Goal: Task Accomplishment & Management: Manage account settings

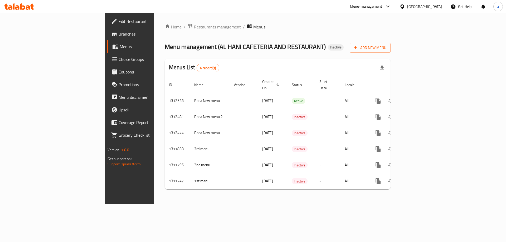
click at [119, 33] on span "Branches" at bounding box center [152, 34] width 67 height 6
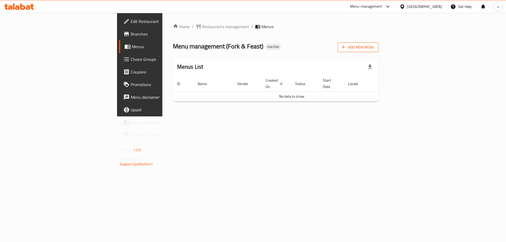
click at [374, 50] on span "Add New Menu" at bounding box center [358, 47] width 32 height 7
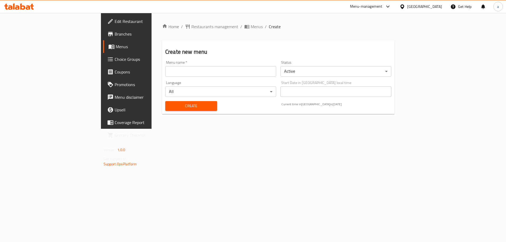
click at [165, 74] on input "text" at bounding box center [220, 71] width 111 height 11
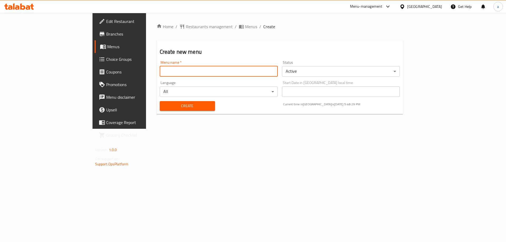
type input "Boda New menu"
click at [164, 106] on span "Create" at bounding box center [187, 106] width 47 height 7
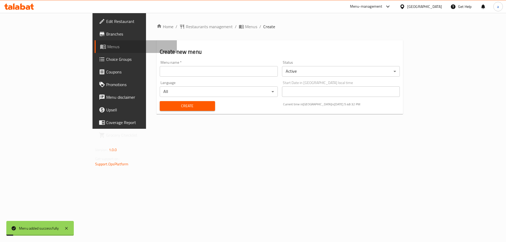
click at [95, 50] on link "Menus" at bounding box center [136, 46] width 82 height 13
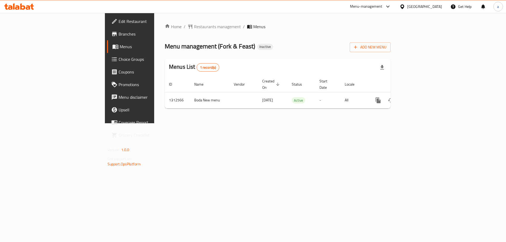
click at [119, 23] on span "Edit Restaurant" at bounding box center [152, 21] width 67 height 6
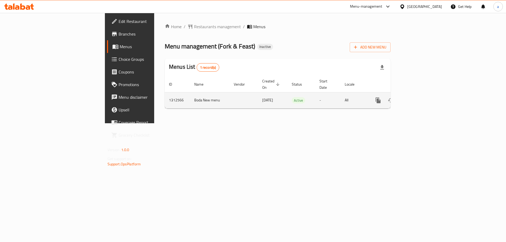
click at [419, 97] on icon "enhanced table" at bounding box center [416, 100] width 6 height 6
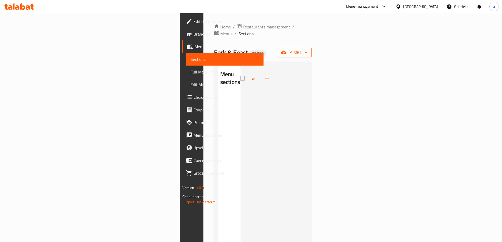
click at [307, 49] on span "import" at bounding box center [294, 52] width 25 height 7
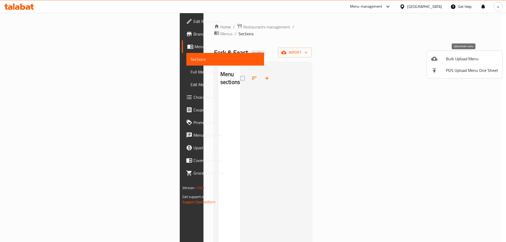
click at [464, 56] on span "Bulk Upload Menu" at bounding box center [472, 59] width 52 height 6
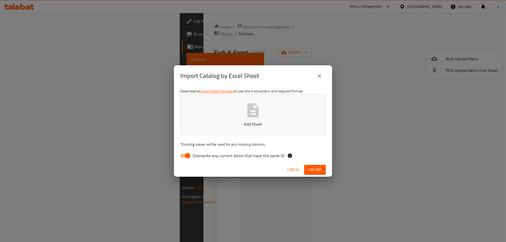
click at [187, 156] on input "Overwrite any current items that have the same ID." at bounding box center [188, 156] width 30 height 10
checkbox input "false"
click at [208, 127] on button "Add Sheet" at bounding box center [252, 115] width 145 height 42
click at [316, 167] on span "Upload" at bounding box center [314, 169] width 13 height 7
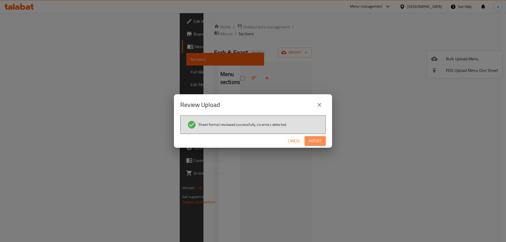
click at [323, 138] on button "Import" at bounding box center [314, 141] width 21 height 10
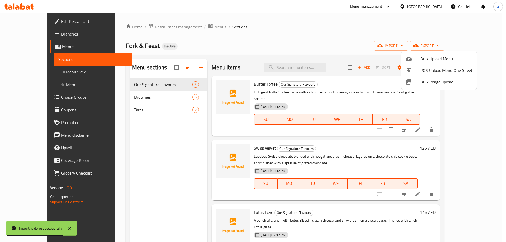
click at [315, 53] on div at bounding box center [253, 121] width 506 height 242
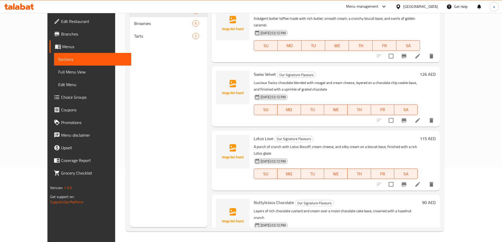
click at [58, 73] on span "Full Menu View" at bounding box center [92, 72] width 69 height 6
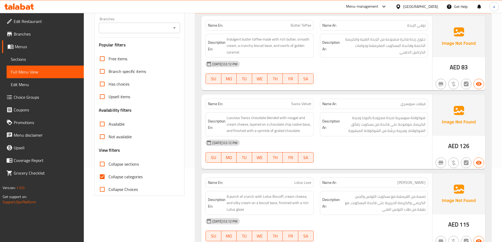
click at [126, 176] on span "Collapse categories" at bounding box center [126, 177] width 34 height 6
click at [109, 176] on input "Collapse categories" at bounding box center [102, 176] width 13 height 13
checkbox input "false"
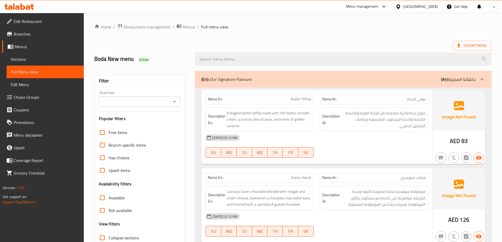
click at [332, 119] on strong "Description Ar:" at bounding box center [331, 119] width 18 height 13
click at [234, 114] on span "Indulgent butter toffee made with rich butter, smooth cream, a crunchy biscuit …" at bounding box center [269, 119] width 85 height 19
copy span "Indulgent"
click at [380, 137] on div "17-09-2025 02:12 PM" at bounding box center [316, 137] width 229 height 13
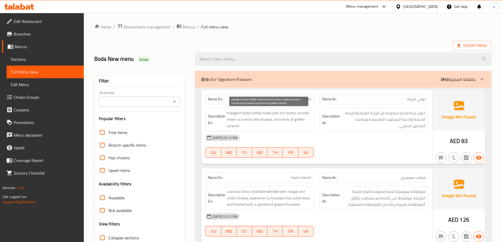
click at [234, 113] on span "Indulgent butter toffee made with rich butter, smooth cream, a crunchy biscuit …" at bounding box center [269, 119] width 85 height 19
drag, startPoint x: 234, startPoint y: 113, endPoint x: 254, endPoint y: 113, distance: 20.6
click at [254, 113] on span "Indulgent butter toffee made with rich butter, smooth cream, a crunchy biscuit …" at bounding box center [269, 119] width 85 height 19
copy span "Indulgent butter toffee"
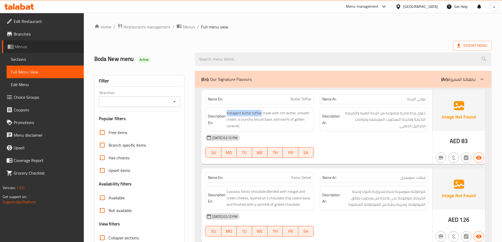
click at [40, 50] on link "Menus" at bounding box center [43, 46] width 82 height 13
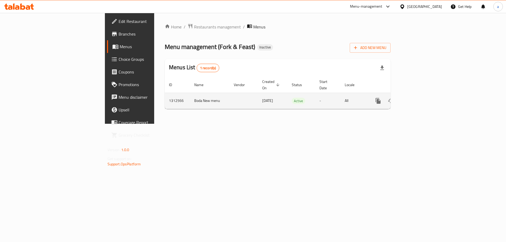
click at [418, 99] on icon "enhanced table" at bounding box center [416, 101] width 5 height 5
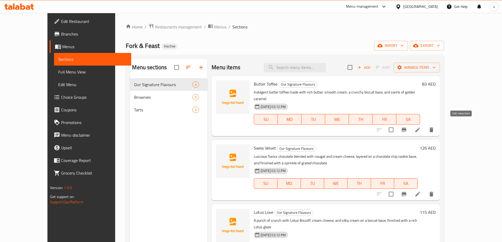
click at [421, 127] on icon at bounding box center [417, 130] width 6 height 6
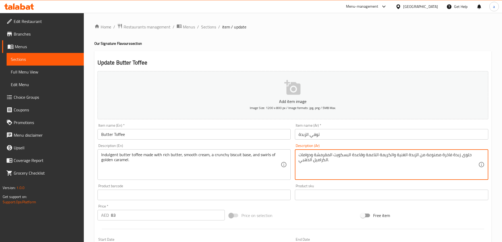
click at [347, 159] on textarea "حلوى زبدة فاخرة مصنوعة من الزبدة الغنية والكريمة الناعمة وقاعدة البسكويت المقرم…" at bounding box center [388, 164] width 180 height 25
click at [374, 170] on textarea "حلوى زبدة فاخرة مصنوعة من الزبدة الغنية والكريمة الناعمة وقاعدة البسكويت المقرم…" at bounding box center [388, 164] width 180 height 25
click at [446, 155] on textarea "حلوى زبدة فاخرة مصنوعة من الزبدة الغنية والكريمة الناعمة وقاعدة البسكويت المقرم…" at bounding box center [388, 164] width 180 height 25
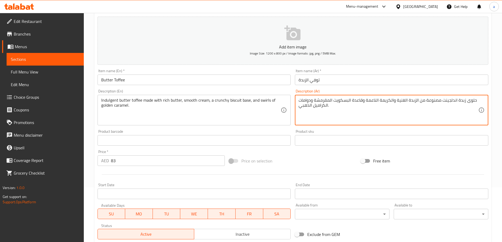
scroll to position [130, 0]
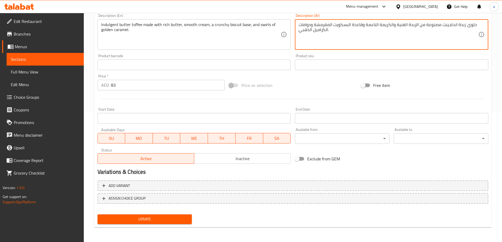
type textarea "حلوى زبدة اندلجينت مصنوعة من الزبدة الغنية والكريمة الناعمة وقاعدة البسكويت الم…"
click at [175, 217] on span "Update" at bounding box center [145, 219] width 86 height 7
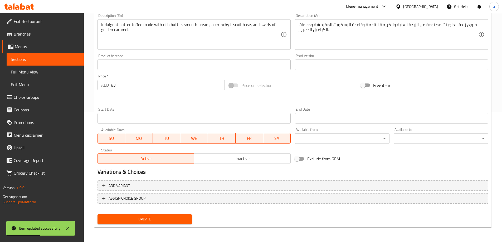
click at [176, 220] on span "Update" at bounding box center [145, 219] width 86 height 7
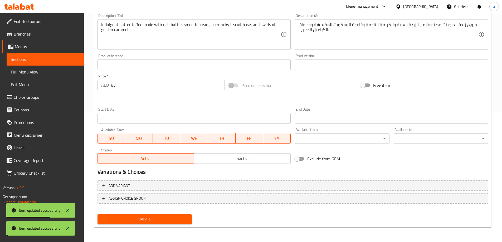
click at [40, 60] on span "Sections" at bounding box center [45, 59] width 69 height 6
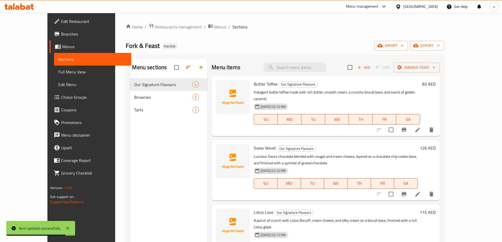
drag, startPoint x: 48, startPoint y: 70, endPoint x: 53, endPoint y: 87, distance: 17.3
click at [58, 70] on span "Full Menu View" at bounding box center [92, 72] width 69 height 6
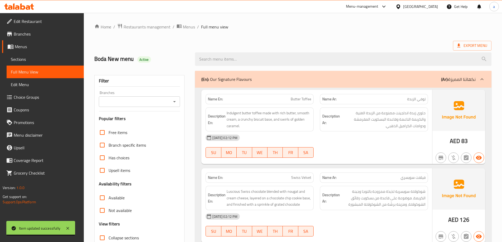
scroll to position [184, 0]
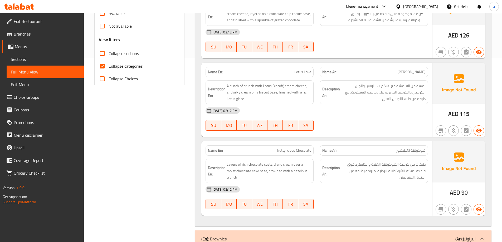
click at [132, 65] on span "Collapse categories" at bounding box center [126, 66] width 34 height 6
click at [109, 65] on input "Collapse categories" at bounding box center [102, 66] width 13 height 13
checkbox input "false"
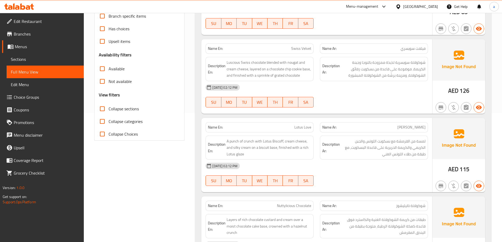
scroll to position [53, 0]
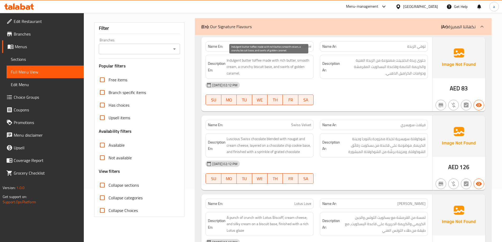
click at [256, 61] on span "Indulgent butter toffee made with rich butter, smooth cream, a crunchy biscuit …" at bounding box center [269, 66] width 85 height 19
copy span "toffee"
click at [38, 59] on span "Sections" at bounding box center [45, 59] width 69 height 6
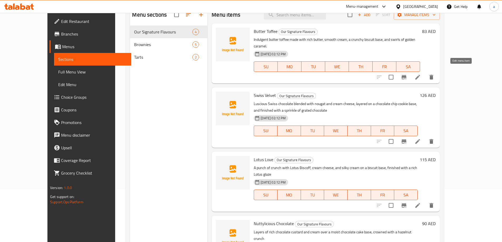
click at [421, 74] on icon at bounding box center [417, 77] width 6 height 6
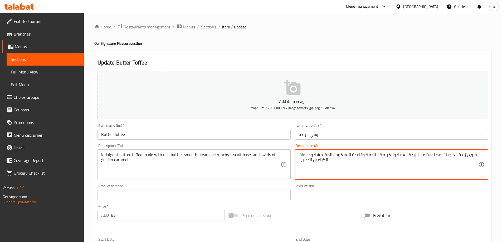
click at [472, 156] on textarea "حلوى زبدة اندلجينت مصنوعة من الزبدة الغنية والكريمة الناعمة وقاعدة البسكويت الم…" at bounding box center [388, 164] width 180 height 25
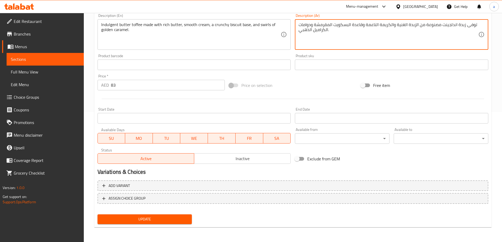
type textarea "توفى زبدة اندلجينت مصنوعة من الزبدة الغنية والكريمة الناعمة وقاعدة البسكويت الم…"
click at [170, 220] on span "Update" at bounding box center [145, 219] width 86 height 7
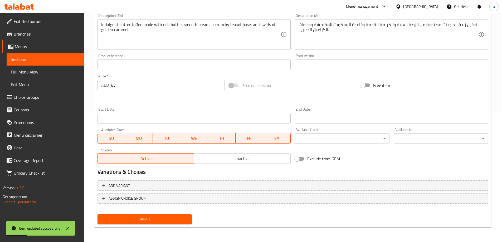
click at [30, 59] on span "Sections" at bounding box center [45, 59] width 69 height 6
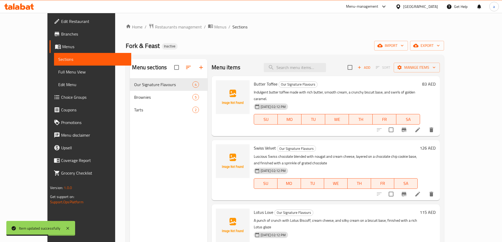
click at [58, 71] on span "Full Menu View" at bounding box center [92, 72] width 69 height 6
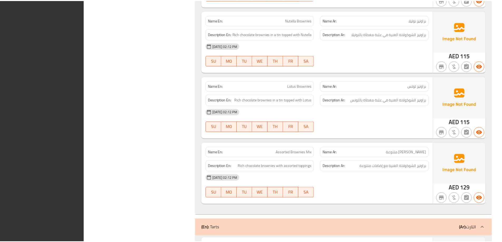
scroll to position [725, 0]
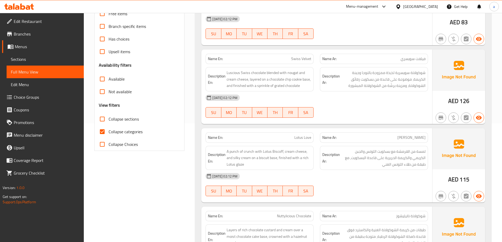
click at [127, 132] on span "Collapse categories" at bounding box center [126, 132] width 34 height 6
click at [109, 132] on input "Collapse categories" at bounding box center [102, 131] width 13 height 13
checkbox input "false"
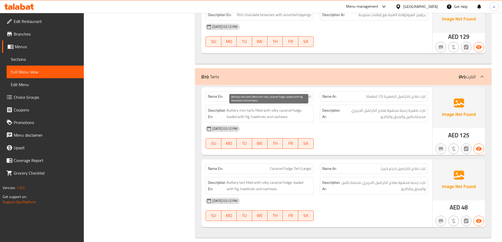
click at [234, 116] on span "Buttery mini tarts filled with silky caramel fudge, loaded with fig, hazelnuts …" at bounding box center [269, 113] width 85 height 13
copy span "loaded"
click at [406, 122] on div "17-09-2025 02:12 PM" at bounding box center [316, 128] width 229 height 13
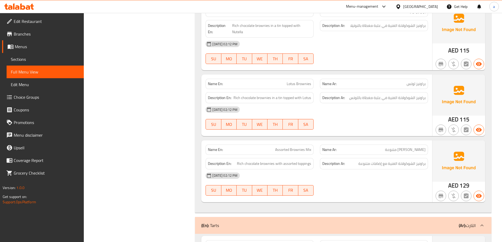
scroll to position [468, 0]
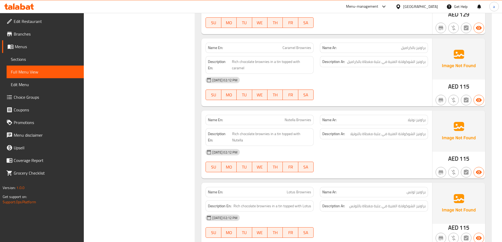
click at [52, 47] on span "Menus" at bounding box center [47, 46] width 65 height 6
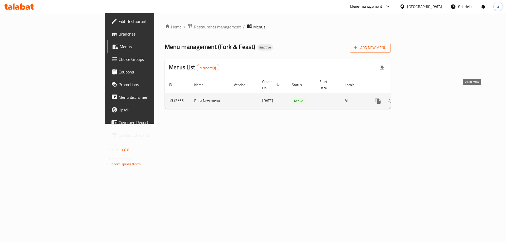
click at [405, 99] on icon "enhanced table" at bounding box center [403, 101] width 4 height 5
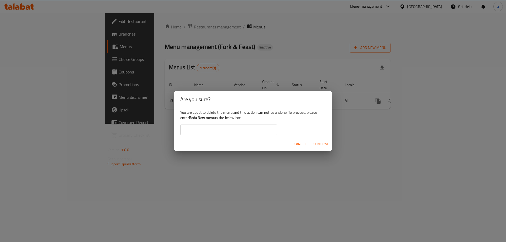
click at [254, 133] on input "text" at bounding box center [228, 130] width 97 height 11
type input "Boda New menu"
click at [321, 143] on span "Confirm" at bounding box center [320, 144] width 15 height 7
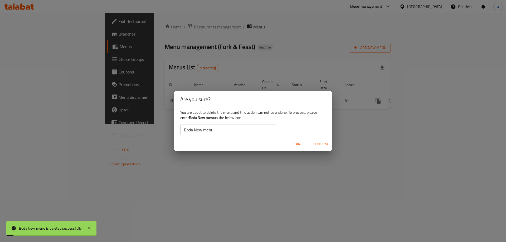
click at [300, 145] on span "Cancel" at bounding box center [300, 144] width 13 height 7
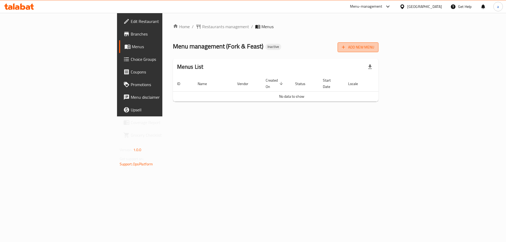
click at [378, 51] on button "Add New Menu" at bounding box center [357, 47] width 41 height 10
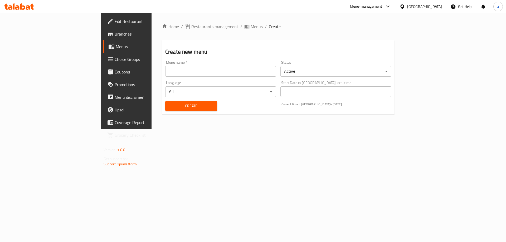
click at [177, 73] on input "text" at bounding box center [220, 71] width 111 height 11
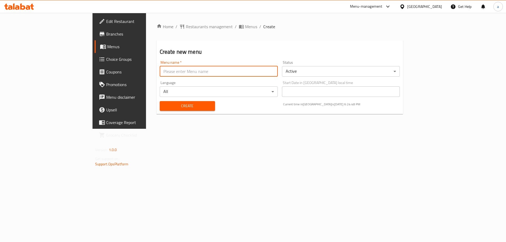
type input "Boda New menu"
click at [160, 101] on button "Create" at bounding box center [187, 106] width 55 height 10
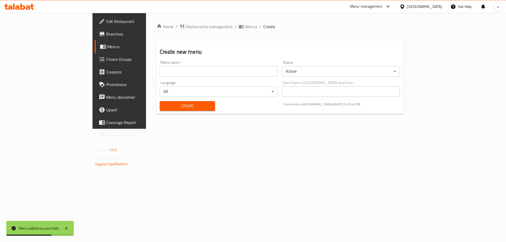
click at [220, 73] on input "text" at bounding box center [219, 71] width 118 height 11
type input "Boda New menu"
click at [95, 37] on link "Branches" at bounding box center [136, 34] width 82 height 13
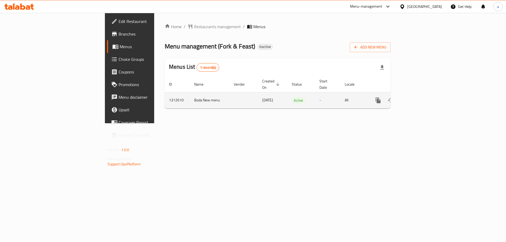
click at [419, 97] on icon "enhanced table" at bounding box center [416, 100] width 6 height 6
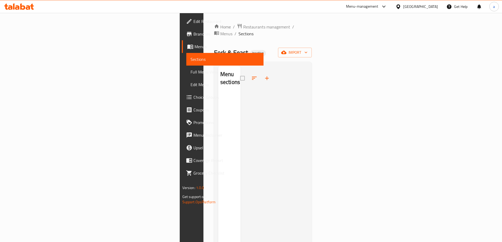
click at [312, 51] on div "Home / Restaurants management / Menus / Sections Fork & Feast Inactive import M…" at bounding box center [263, 167] width 98 height 289
click at [307, 49] on span "import" at bounding box center [294, 52] width 25 height 7
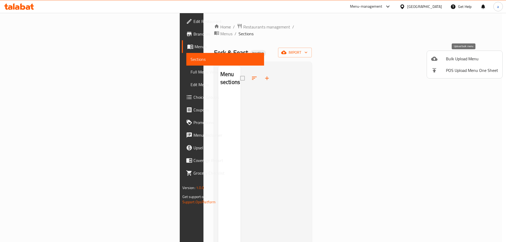
click at [440, 57] on div at bounding box center [438, 59] width 15 height 6
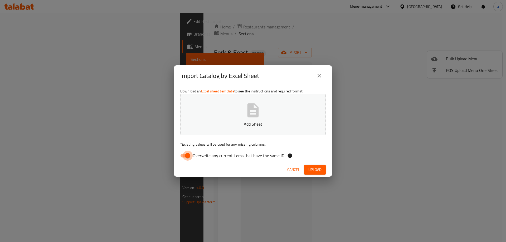
click at [189, 159] on input "Overwrite any current items that have the same ID." at bounding box center [188, 156] width 30 height 10
checkbox input "false"
click at [197, 116] on button "Add Sheet" at bounding box center [252, 115] width 145 height 42
click at [318, 165] on button "Upload" at bounding box center [315, 170] width 22 height 10
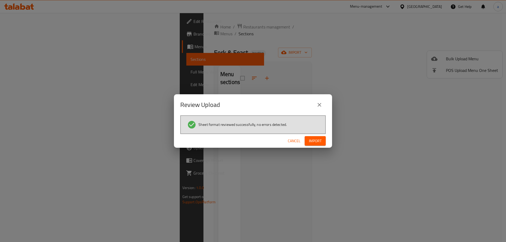
click at [318, 141] on span "Import" at bounding box center [315, 141] width 13 height 7
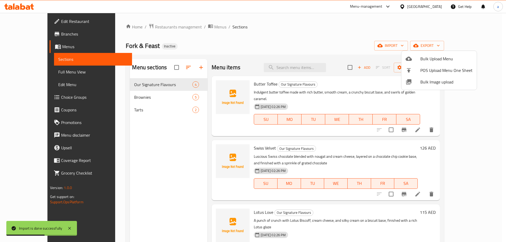
click at [55, 73] on div at bounding box center [253, 121] width 506 height 242
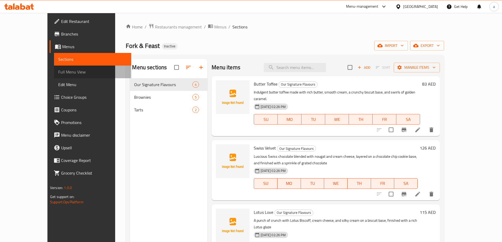
click at [58, 71] on span "Full Menu View" at bounding box center [92, 72] width 69 height 6
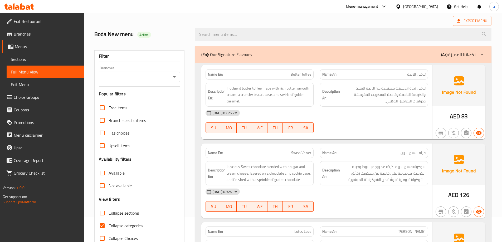
scroll to position [53, 0]
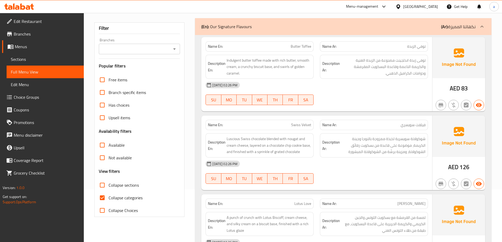
click at [130, 203] on label "Collapse categories" at bounding box center [119, 197] width 47 height 13
click at [109, 203] on input "Collapse categories" at bounding box center [102, 197] width 13 height 13
checkbox input "false"
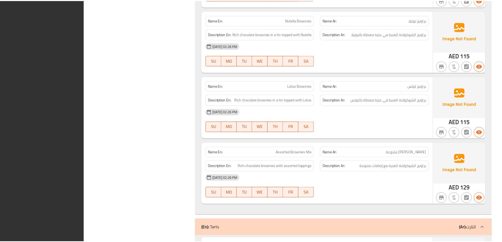
scroll to position [725, 0]
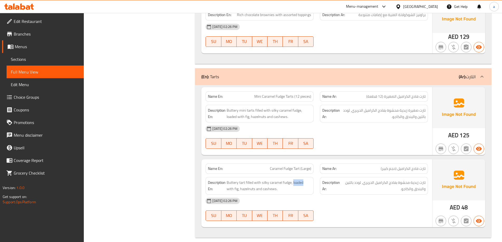
click at [47, 38] on link "Branches" at bounding box center [43, 34] width 82 height 13
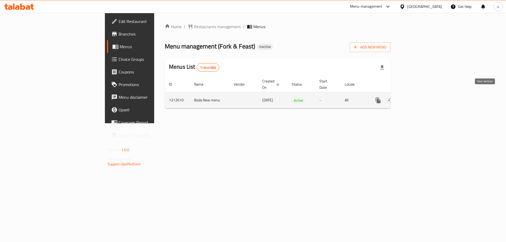
click at [419, 97] on icon "enhanced table" at bounding box center [416, 100] width 6 height 6
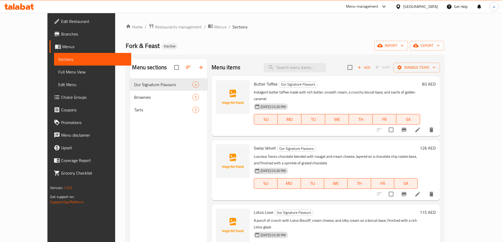
click at [54, 76] on link "Full Menu View" at bounding box center [92, 72] width 77 height 13
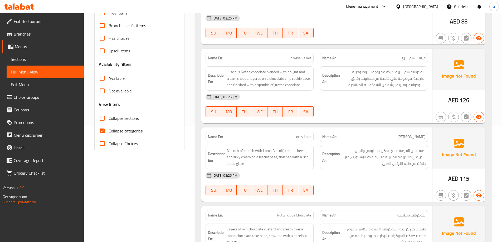
scroll to position [132, 0]
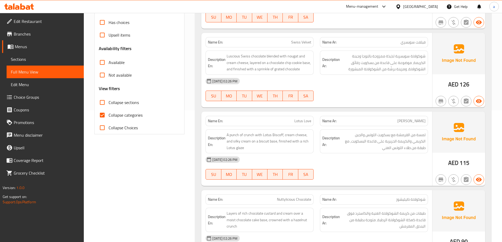
click at [146, 116] on div "Collapse categories" at bounding box center [139, 115] width 81 height 13
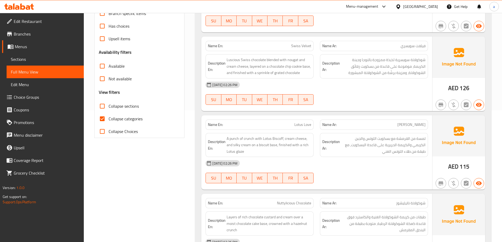
drag, startPoint x: 138, startPoint y: 113, endPoint x: 148, endPoint y: 120, distance: 11.4
click at [138, 113] on label "Collapse categories" at bounding box center [119, 118] width 47 height 13
click at [109, 113] on input "Collapse categories" at bounding box center [102, 118] width 13 height 13
checkbox input "false"
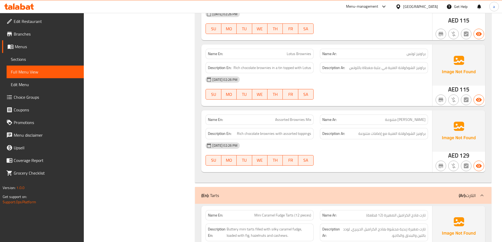
scroll to position [731, 0]
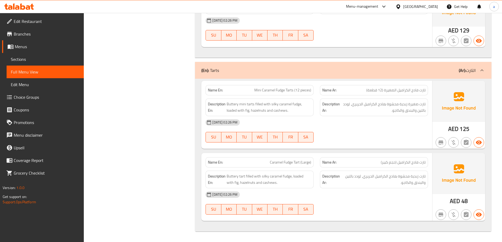
click at [382, 187] on div "Description Ar: تارت زبدية محشوة بفادج الكراميل الحريري، لودد بالتين والبندق وا…" at bounding box center [374, 180] width 108 height 18
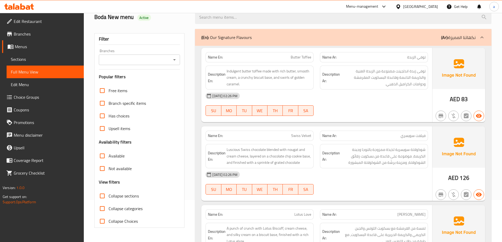
scroll to position [42, 0]
click at [272, 156] on span "Luscious Swiss chocolate blended with nougat and cream cheese, layered on a cho…" at bounding box center [269, 155] width 85 height 19
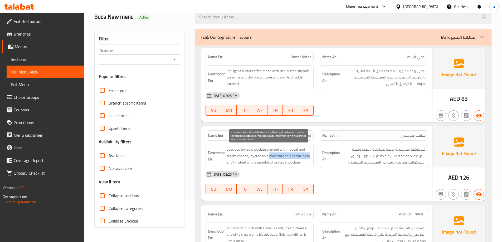
drag, startPoint x: 272, startPoint y: 156, endPoint x: 305, endPoint y: 156, distance: 33.5
click at [305, 156] on span "Luscious Swiss chocolate blended with nougat and cream cheese, layered on a cho…" at bounding box center [269, 155] width 85 height 19
copy span "chocolate chip cookie base"
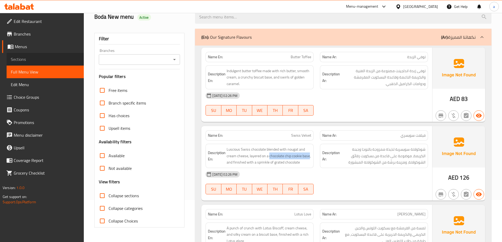
click at [41, 60] on span "Sections" at bounding box center [45, 59] width 69 height 6
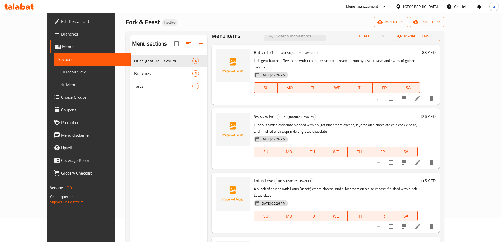
scroll to position [26, 0]
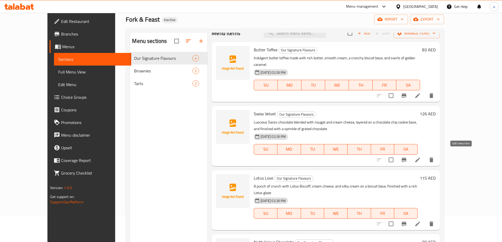
click at [421, 157] on icon at bounding box center [417, 160] width 6 height 6
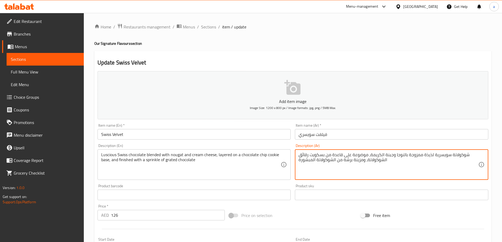
drag, startPoint x: 339, startPoint y: 155, endPoint x: 373, endPoint y: 160, distance: 33.9
click at [373, 160] on textarea "شوكولاتة سويسرية لذيذة ممزوجة بالنوجا وجبنة الكريمة، موضوعة على قاعدة من بسكويت…" at bounding box center [388, 164] width 180 height 25
paste textarea "وكي"
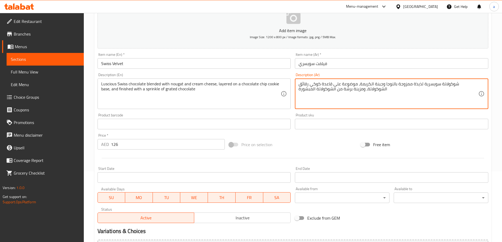
scroll to position [130, 0]
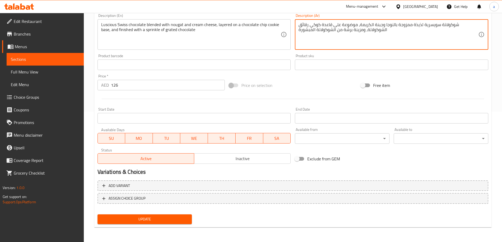
type textarea "شوكولاتة سويسرية لذيذة ممزوجة بالنوجا وجبنة الكريمة، موضوعة على قاعدة كوكي رقائ…"
click at [169, 214] on button "Update" at bounding box center [144, 219] width 95 height 10
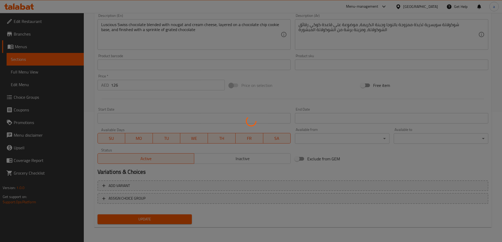
click at [166, 218] on div at bounding box center [251, 121] width 502 height 242
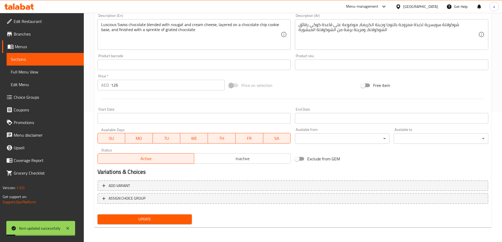
click at [25, 53] on link "Sections" at bounding box center [45, 59] width 77 height 13
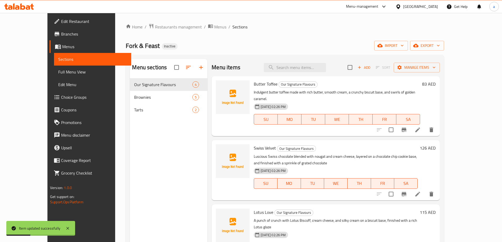
click at [58, 70] on span "Full Menu View" at bounding box center [92, 72] width 69 height 6
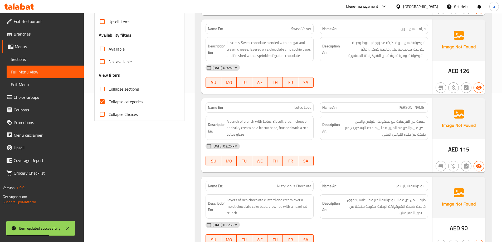
scroll to position [158, 0]
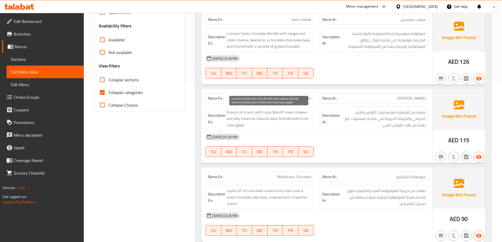
click at [289, 113] on span "A punch of crunch with Lotus Biscoff, cream cheese, and silky cream on a biscui…" at bounding box center [269, 118] width 85 height 19
drag, startPoint x: 289, startPoint y: 113, endPoint x: 299, endPoint y: 113, distance: 10.0
click at [299, 113] on span "A punch of crunch with Lotus Biscoff, cream cheese, and silky cream on a biscui…" at bounding box center [269, 118] width 85 height 19
copy span "cream cheese"
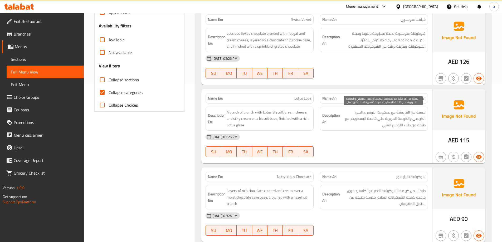
click at [353, 120] on span "لمسة من القرمشة مع بسكويت اللوتس والجبن الكريمي والكريمة الحريرية على قاعدة الب…" at bounding box center [383, 118] width 85 height 19
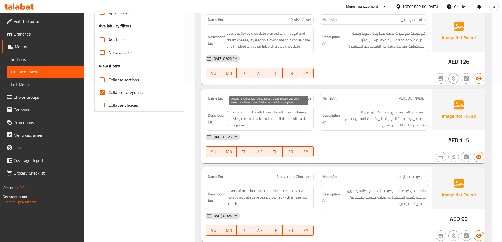
click at [283, 119] on span "A punch of crunch with Lotus Biscoff, cream cheese, and silky cream on a biscui…" at bounding box center [269, 118] width 85 height 19
drag, startPoint x: 283, startPoint y: 119, endPoint x: 286, endPoint y: 125, distance: 7.0
click at [286, 125] on span "A punch of crunch with Lotus Biscoff, cream cheese, and silky cream on a biscui…" at bounding box center [269, 118] width 85 height 19
copy span "finished with a rich Lotus glaze"
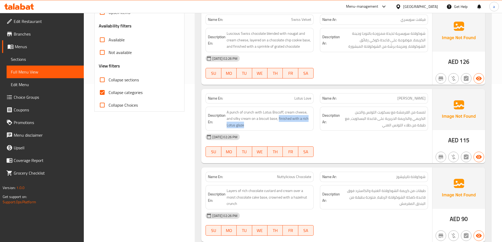
click at [42, 58] on span "Sections" at bounding box center [45, 59] width 69 height 6
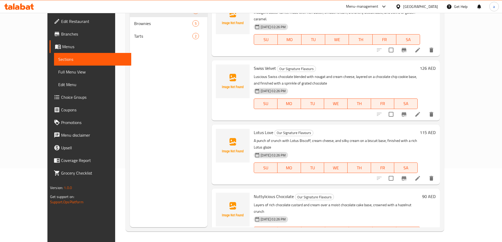
scroll to position [8, 0]
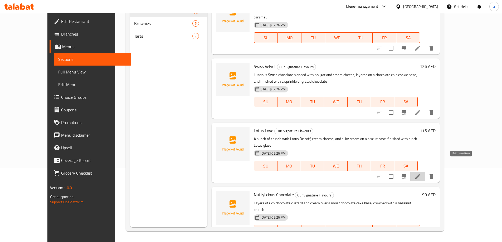
click at [420, 174] on icon at bounding box center [417, 176] width 5 height 5
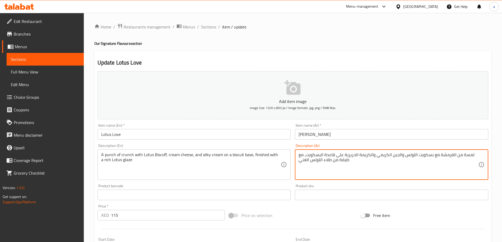
drag, startPoint x: 300, startPoint y: 155, endPoint x: 341, endPoint y: 164, distance: 42.3
click at [341, 164] on textarea "لمسة من القرمشة مع بسكويت اللوتس والجبن الكريمي والكريمة الحريرية على قاعدة الب…" at bounding box center [388, 164] width 180 height 25
click at [334, 162] on textarea "لمسة من القرمشة مع بسكويت اللوتس والجبن الكريمي والكريمة الحريرية على قاعدة الب…" at bounding box center [388, 164] width 180 height 25
click at [328, 161] on textarea "لمسة من القرمشة مع بسكويت اللوتس والجبن الكريمي والكريمة الحريرية على قاعدة الب…" at bounding box center [388, 164] width 180 height 25
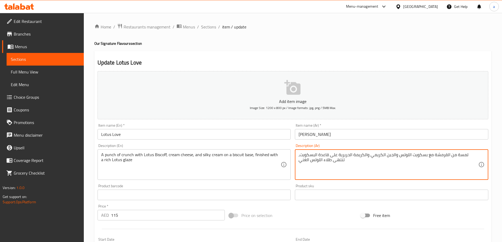
click at [328, 161] on textarea "لمسة من القرمشة مع بسكويت اللوتس والجبن الكريمي والكريمة الحريرية على قاعدة الب…" at bounding box center [388, 164] width 180 height 25
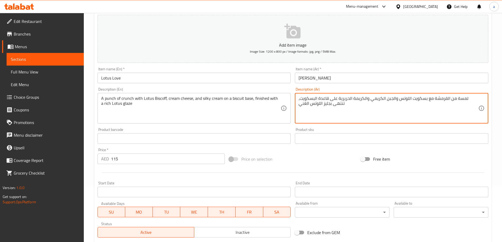
scroll to position [130, 0]
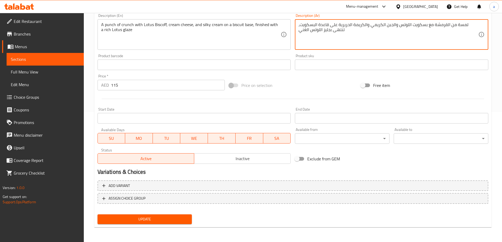
type textarea "لمسة من القرمشة مع بسكويت اللوتس والجبن الكريمي والكريمة الحريرية على قاعدة الب…"
click at [157, 218] on span "Update" at bounding box center [145, 219] width 86 height 7
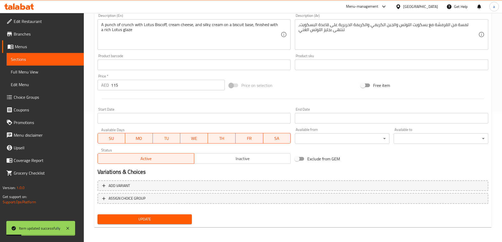
click at [37, 72] on span "Full Menu View" at bounding box center [45, 72] width 69 height 6
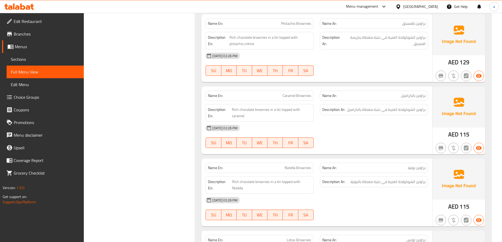
scroll to position [420, 0]
click at [275, 38] on span "Rich chocolate brownies in a tin topped with pistachio crème" at bounding box center [270, 40] width 82 height 13
drag, startPoint x: 275, startPoint y: 38, endPoint x: 281, endPoint y: 38, distance: 5.8
click at [281, 38] on span "Rich chocolate brownies in a tin topped with pistachio crème" at bounding box center [270, 40] width 82 height 13
copy span "tin topped"
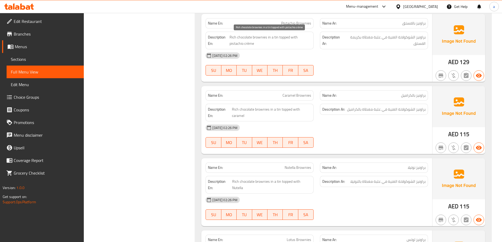
click at [271, 37] on span "Rich chocolate brownies in a tin topped with pistachio crème" at bounding box center [270, 40] width 82 height 13
drag, startPoint x: 271, startPoint y: 37, endPoint x: 279, endPoint y: 46, distance: 11.7
click at [279, 46] on span "Rich chocolate brownies in a tin topped with pistachio crème" at bounding box center [270, 40] width 82 height 13
copy span "a tin topped with pistachio crème"
click at [52, 58] on span "Sections" at bounding box center [45, 59] width 69 height 6
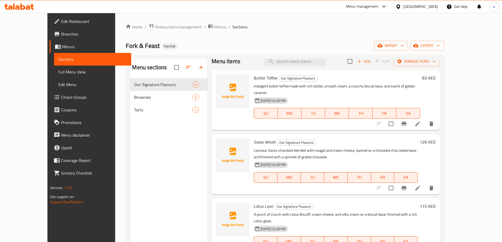
scroll to position [8, 0]
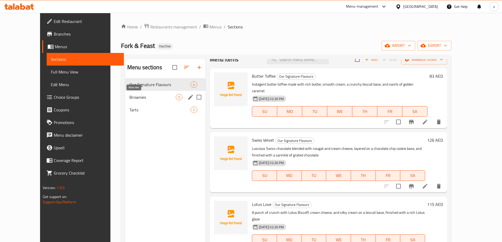
click at [130, 95] on span "Brownies" at bounding box center [152, 97] width 46 height 6
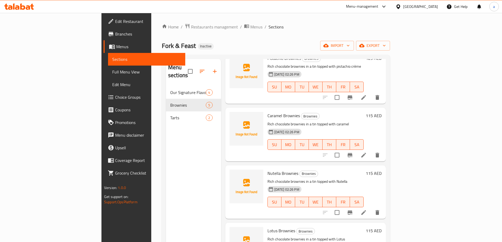
scroll to position [59, 0]
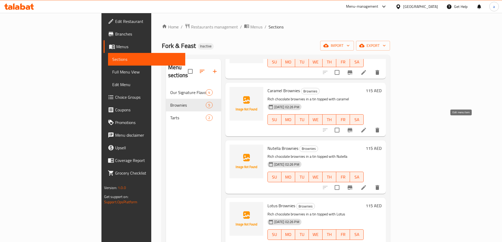
click at [367, 127] on icon at bounding box center [363, 130] width 6 height 6
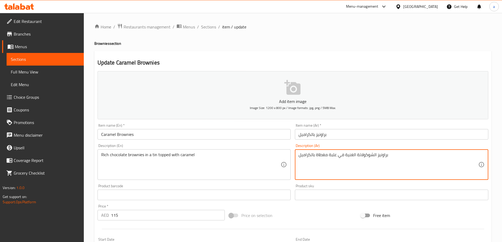
click at [335, 157] on textarea "براونيز الشوكولاتة الغنية في علبة مغطاة بالكراميل" at bounding box center [388, 164] width 180 height 25
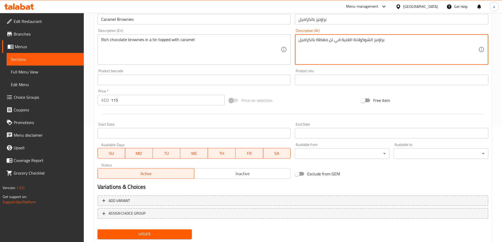
scroll to position [130, 0]
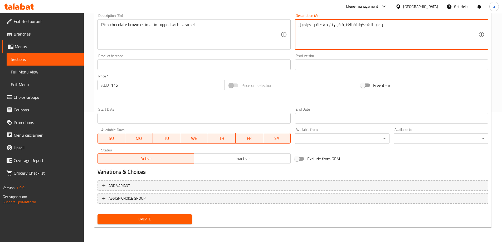
type textarea "براونيز الشوكولاتة الغنية في تن مغطاة بالكراميل"
click at [160, 219] on span "Update" at bounding box center [145, 219] width 86 height 7
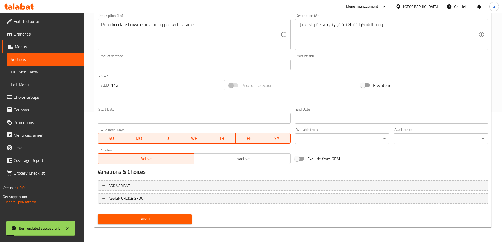
click at [45, 75] on link "Full Menu View" at bounding box center [45, 72] width 77 height 13
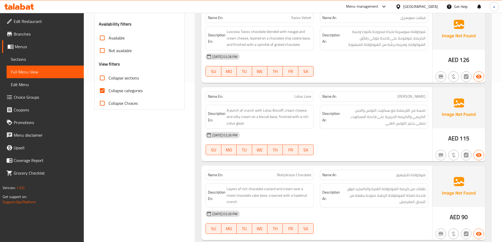
scroll to position [79, 0]
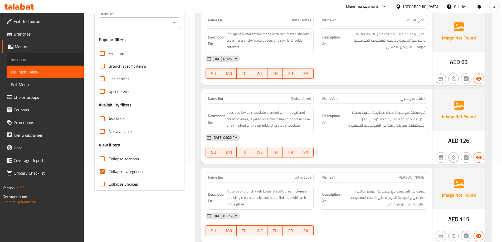
click at [38, 58] on span "Sections" at bounding box center [45, 59] width 69 height 6
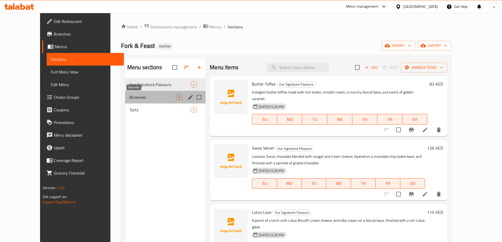
click at [146, 97] on span "Brownies" at bounding box center [152, 97] width 46 height 6
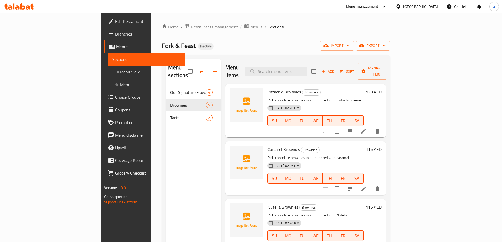
click at [366, 129] on icon at bounding box center [363, 131] width 5 height 5
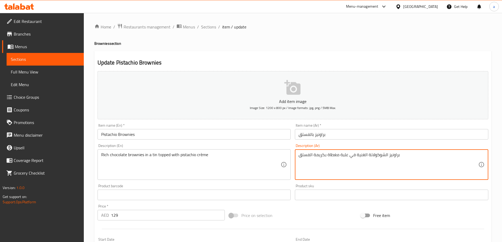
click at [345, 156] on textarea "براونيز الشوكولاتة الغنية في علبة مغطاة بكريمة الفستق" at bounding box center [388, 164] width 180 height 25
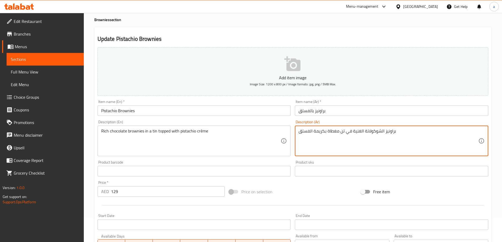
scroll to position [53, 0]
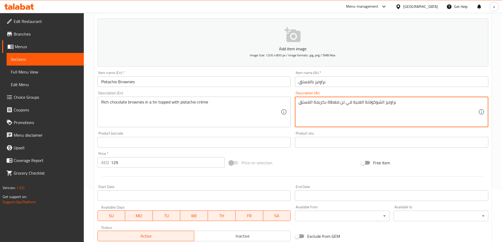
click at [340, 104] on textarea "براونيز الشوكولاتة الغنية في تن مغطاة بكريمة الفستق" at bounding box center [388, 112] width 180 height 25
click at [342, 102] on textarea "براونيز الشوكولاتة الغنية في تن مغطاة بكريمة الفستق" at bounding box center [388, 112] width 180 height 25
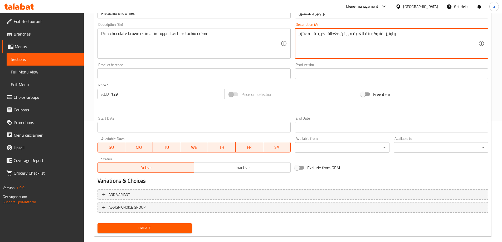
scroll to position [130, 0]
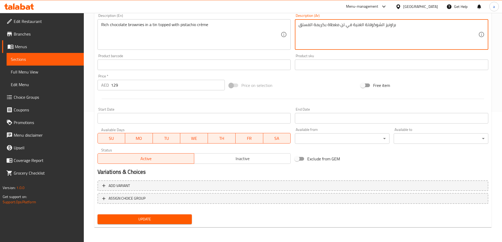
type textarea "براونيز الشوكولاتة الغنية في تن مغطاة بكريمة الفستق"
click at [147, 217] on span "Update" at bounding box center [145, 219] width 86 height 7
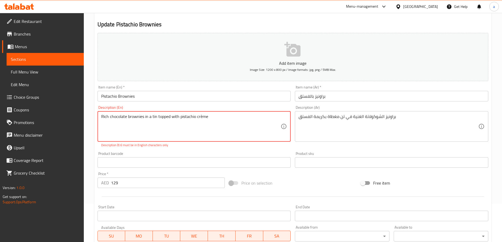
scroll to position [25, 0]
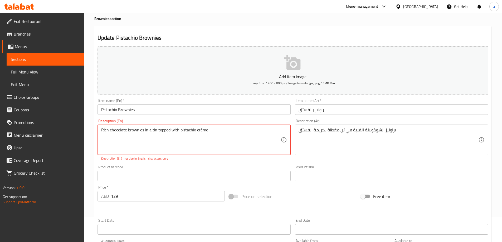
click at [202, 131] on textarea "Rich chocolate brownies in a tin topped with pistachio crème" at bounding box center [191, 139] width 180 height 25
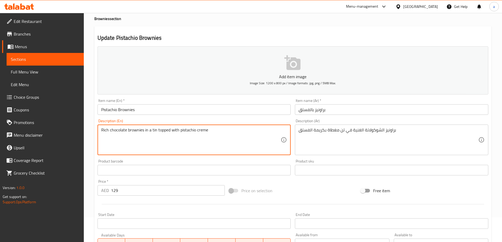
click at [218, 134] on textarea "Rich chocolate brownies in a tin topped with pistachio creme" at bounding box center [191, 139] width 180 height 25
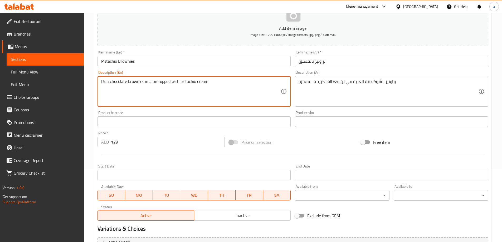
scroll to position [130, 0]
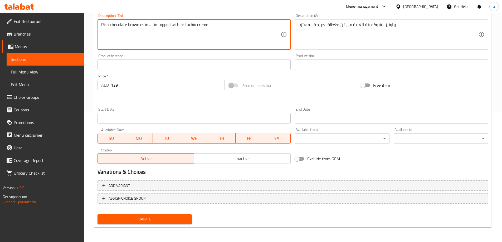
type textarea "Rich chocolate brownies in a tin topped with pistachio creme"
click at [159, 219] on span "Update" at bounding box center [145, 219] width 86 height 7
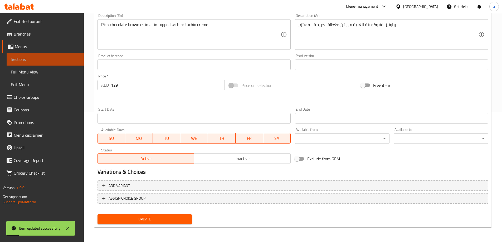
click at [49, 60] on span "Sections" at bounding box center [45, 59] width 69 height 6
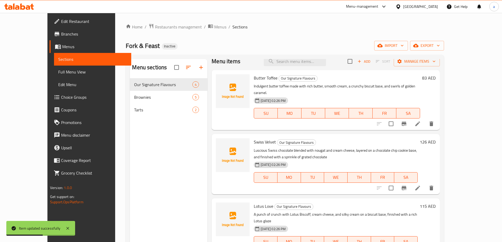
scroll to position [8, 0]
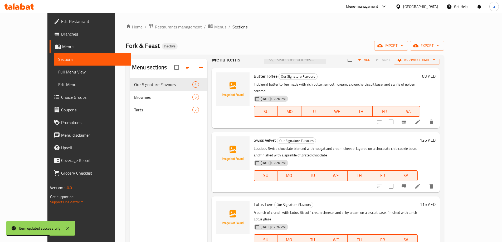
click at [420, 184] on icon at bounding box center [417, 186] width 5 height 5
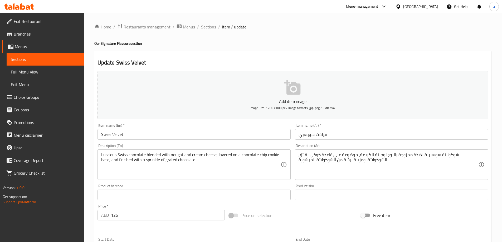
click at [23, 59] on span "Sections" at bounding box center [45, 59] width 69 height 6
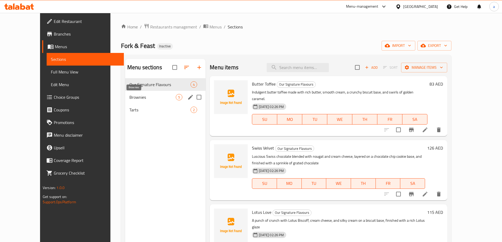
click at [129, 94] on span "Brownies" at bounding box center [152, 97] width 46 height 6
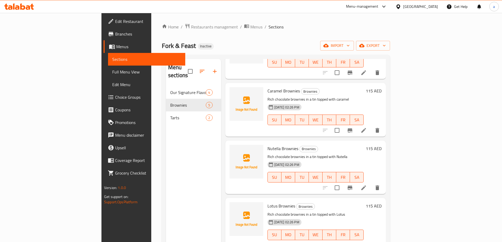
scroll to position [59, 0]
click at [366, 128] on icon at bounding box center [363, 130] width 5 height 5
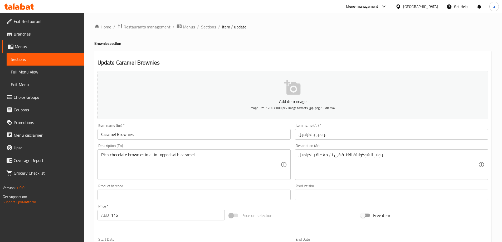
click at [29, 59] on span "Sections" at bounding box center [45, 59] width 69 height 6
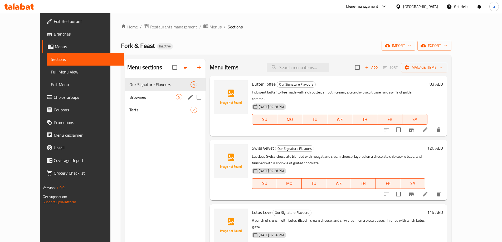
click at [129, 94] on span "Brownies" at bounding box center [152, 97] width 46 height 6
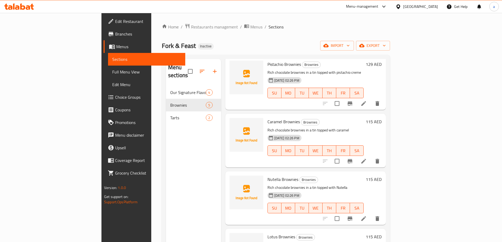
scroll to position [59, 0]
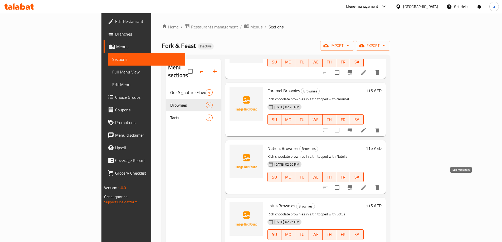
click at [367, 184] on icon at bounding box center [363, 187] width 6 height 6
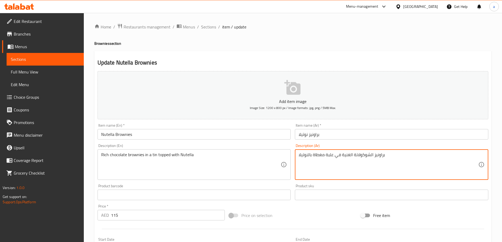
click at [328, 157] on textarea "براونيز الشوكولاتة الغنية في علبة مغطاة بالنوتيلا" at bounding box center [388, 164] width 180 height 25
paste textarea "ن"
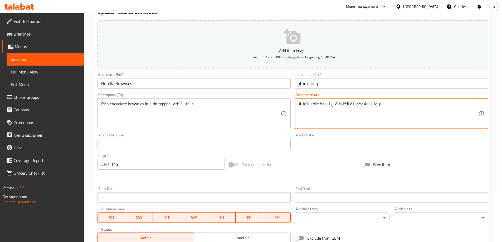
scroll to position [130, 0]
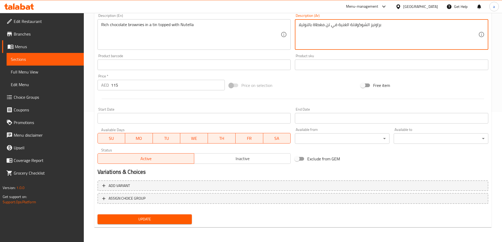
type textarea "براونيز الشوكولاتة الغنية في تن مغطاة بالنوتيلا"
click at [167, 218] on span "Update" at bounding box center [145, 219] width 86 height 7
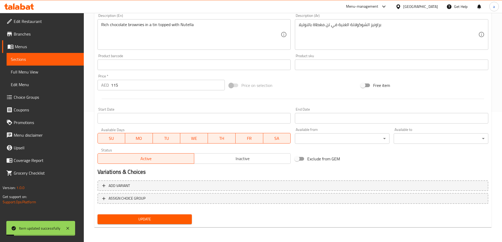
click at [31, 59] on span "Sections" at bounding box center [45, 59] width 69 height 6
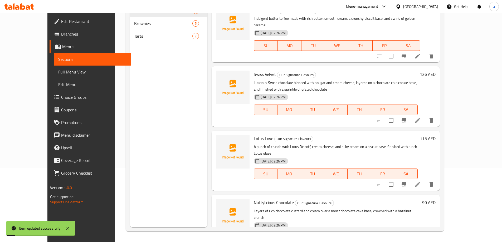
scroll to position [74, 0]
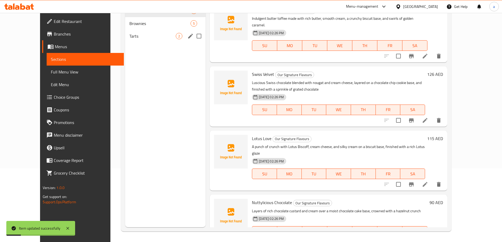
click at [129, 23] on span "Brownies" at bounding box center [159, 23] width 61 height 6
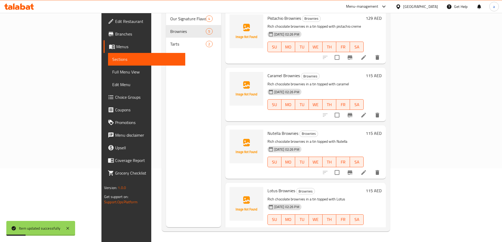
scroll to position [53, 0]
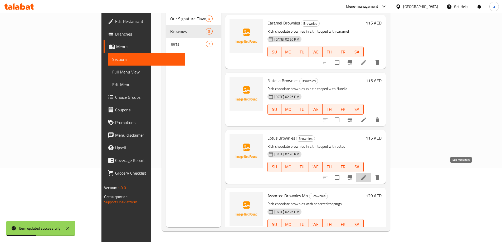
click at [367, 174] on icon at bounding box center [363, 177] width 6 height 6
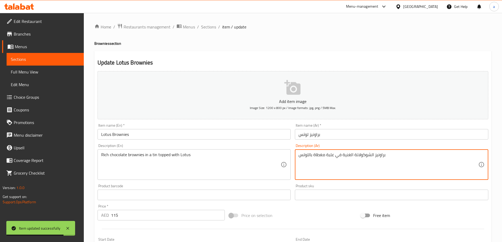
click at [328, 156] on textarea "براونيز الشوكولاتة الغنية في علبة مغطاة باللوتس" at bounding box center [388, 164] width 180 height 25
paste textarea "ن"
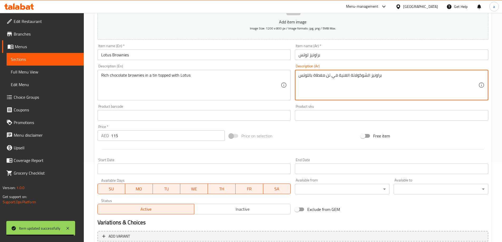
scroll to position [130, 0]
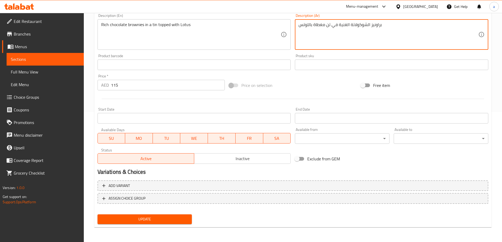
type textarea "براونيز الشوكولاتة الغنية في تن مغطاة باللوتس"
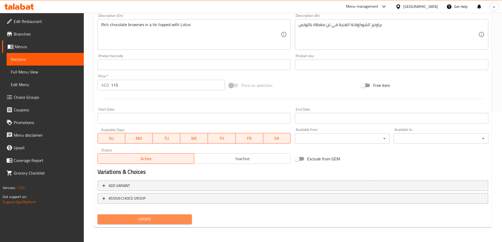
click at [166, 218] on span "Update" at bounding box center [145, 219] width 86 height 7
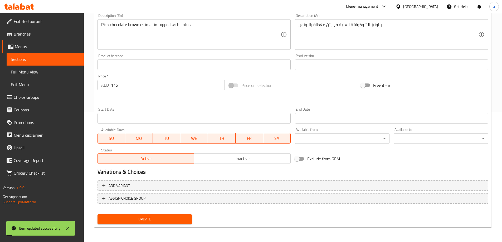
click at [22, 62] on span "Sections" at bounding box center [45, 59] width 69 height 6
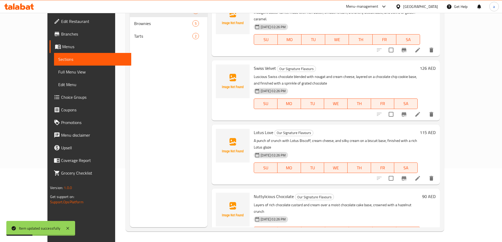
scroll to position [8, 0]
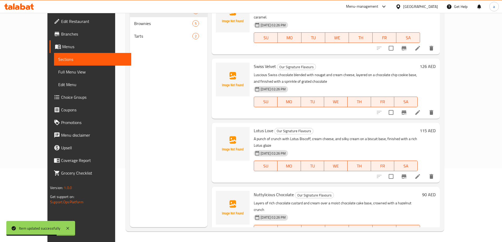
click at [58, 69] on span "Full Menu View" at bounding box center [92, 72] width 69 height 6
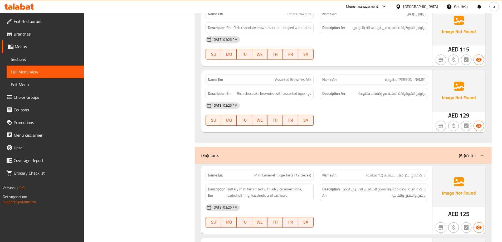
scroll to position [731, 0]
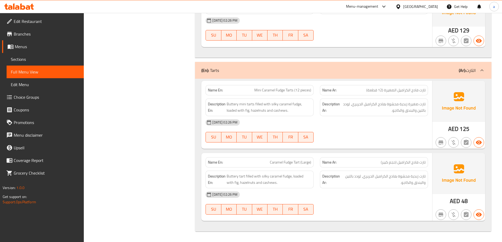
click at [39, 62] on span "Sections" at bounding box center [45, 59] width 69 height 6
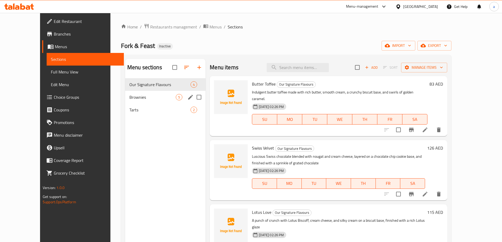
click at [129, 98] on span "Brownies" at bounding box center [152, 97] width 46 height 6
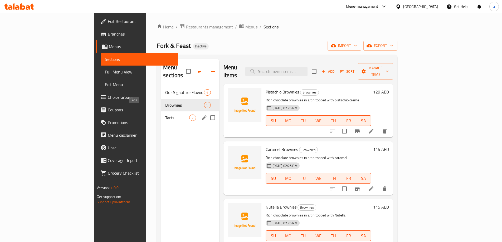
click at [161, 114] on div "Tarts 2" at bounding box center [190, 117] width 58 height 13
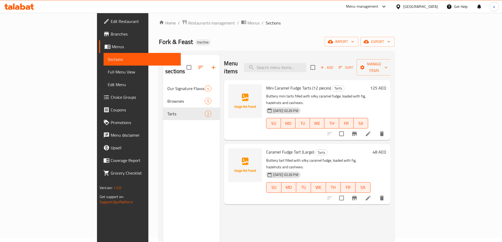
scroll to position [74, 0]
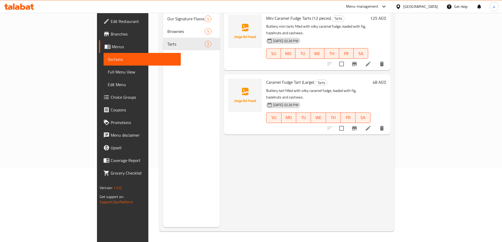
click at [375, 59] on li at bounding box center [368, 63] width 15 height 9
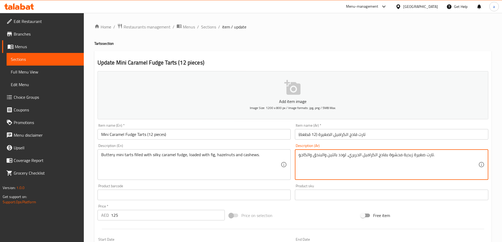
click at [418, 154] on textarea "تارت صغيرة زبدية محشوة بفادج الكراميل الحريري، لودد بالتين والبندق والكاجو." at bounding box center [388, 164] width 180 height 25
click at [326, 132] on input "تارت فادج الكراميل الصغيرة (12 قطعة)" at bounding box center [391, 134] width 193 height 11
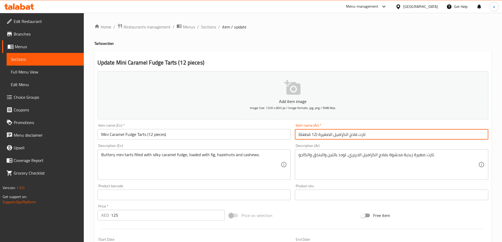
click at [326, 132] on input "تارت فادج الكراميل الصغيرة (12 قطعة)" at bounding box center [391, 134] width 193 height 11
type input "تارت فادج الكراميل ميني (12 قطعة)"
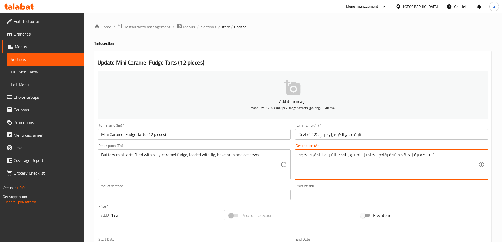
click at [416, 155] on textarea "تارت صغيرة زبدية محشوة بفادج الكراميل الحريري، لودد بالتين والبندق والكاجو." at bounding box center [388, 164] width 180 height 25
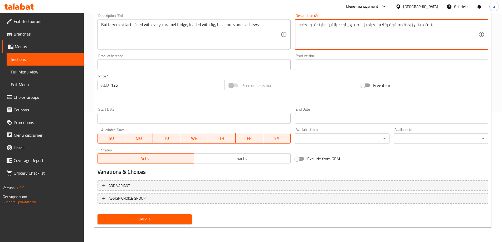
type textarea "تارت ميني زبدية محشوة بفادج الكراميل الحريري، لودد بالتين والبندق والكاجو."
click at [127, 218] on span "Update" at bounding box center [145, 219] width 86 height 7
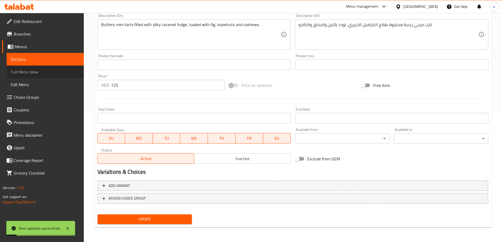
click at [24, 71] on span "Full Menu View" at bounding box center [45, 72] width 69 height 6
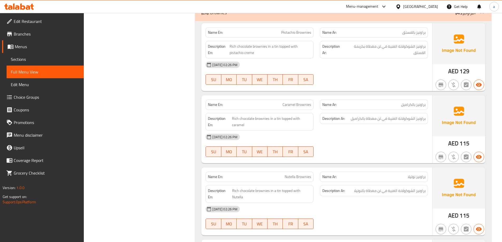
scroll to position [389, 0]
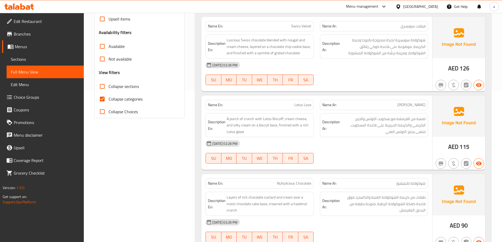
click at [128, 97] on span "Collapse categories" at bounding box center [126, 99] width 34 height 6
click at [109, 97] on input "Collapse categories" at bounding box center [102, 99] width 13 height 13
checkbox input "false"
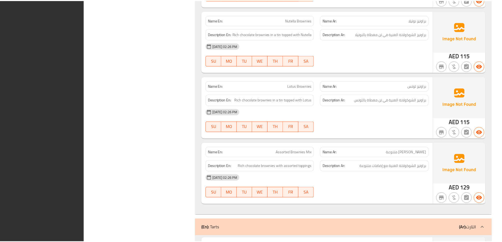
scroll to position [725, 0]
